Goal: Information Seeking & Learning: Learn about a topic

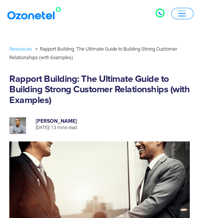
drag, startPoint x: 86, startPoint y: 121, endPoint x: 36, endPoint y: 120, distance: 49.5
click at [52, 123] on h6 "[PERSON_NAME]" at bounding box center [110, 121] width 149 height 5
click at [38, 121] on h6 "[PERSON_NAME]" at bounding box center [110, 121] width 149 height 5
drag, startPoint x: 35, startPoint y: 120, endPoint x: 84, endPoint y: 121, distance: 49.5
click at [84, 121] on div "[PERSON_NAME] [DATE] | 13 mins read" at bounding box center [110, 125] width 160 height 13
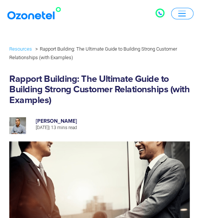
copy h6 "[PERSON_NAME]"
click at [90, 81] on h1 "Rapport Building: The Ultimate Guide to Building Strong Customer Relationships …" at bounding box center [99, 90] width 181 height 32
drag, startPoint x: 69, startPoint y: 104, endPoint x: 53, endPoint y: 102, distance: 16.9
click at [53, 102] on h1 "Rapport Building: The Ultimate Guide to Building Strong Customer Relationships …" at bounding box center [99, 90] width 181 height 32
